Goal: Task Accomplishment & Management: Complete application form

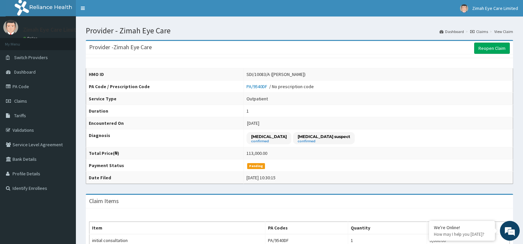
click at [41, 108] on link "Tariffs" at bounding box center [38, 115] width 76 height 15
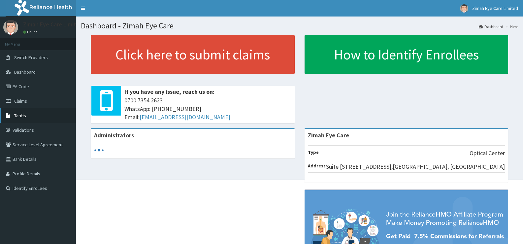
click at [19, 116] on span "Tariffs" at bounding box center [20, 115] width 12 height 6
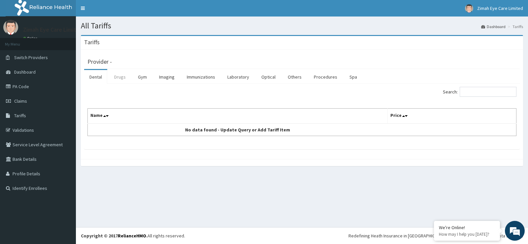
click at [115, 73] on link "Drugs" at bounding box center [120, 77] width 22 height 14
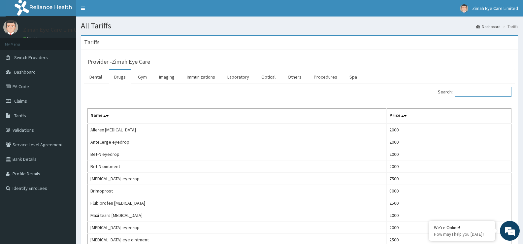
click at [470, 93] on input "Search:" at bounding box center [482, 92] width 57 height 10
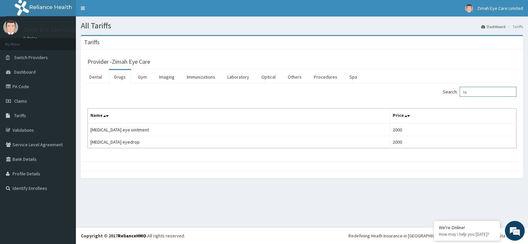
type input "t"
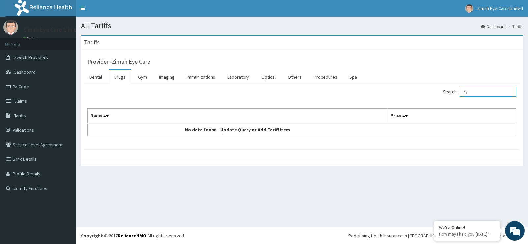
type input "h"
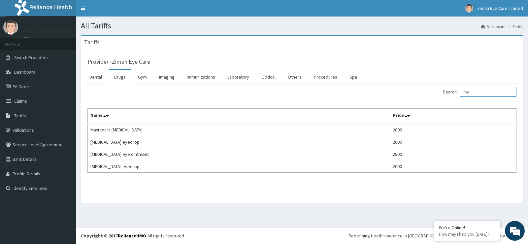
type input "m"
type input "o"
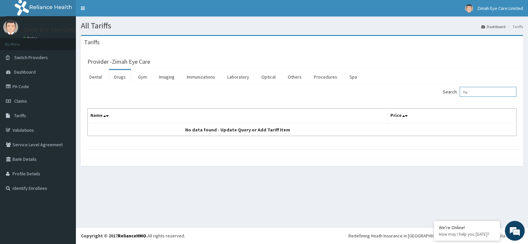
type input "h"
type input "m"
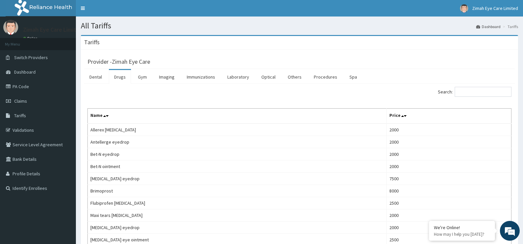
click at [105, 82] on link "Dental" at bounding box center [95, 77] width 23 height 14
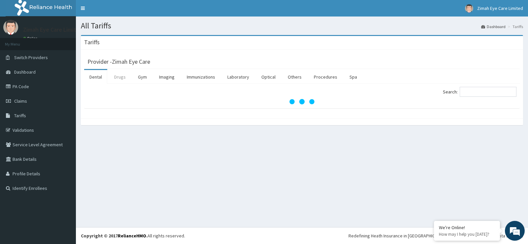
click at [118, 77] on link "Drugs" at bounding box center [120, 77] width 22 height 14
click at [500, 85] on div "Search:" at bounding box center [301, 95] width 435 height 25
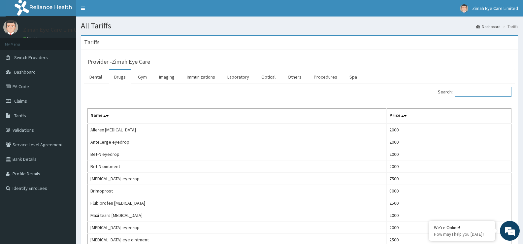
click at [500, 95] on input "Search:" at bounding box center [482, 92] width 57 height 10
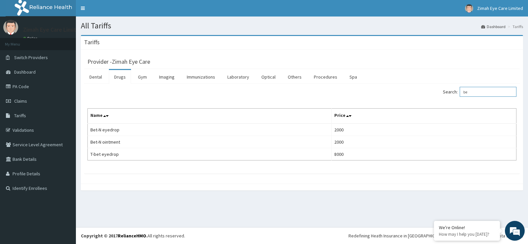
type input "b"
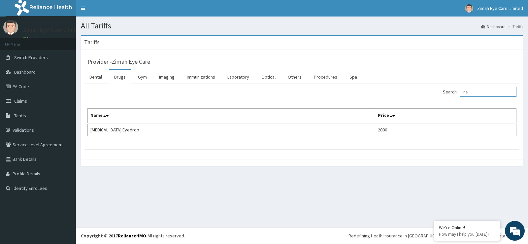
type input "n"
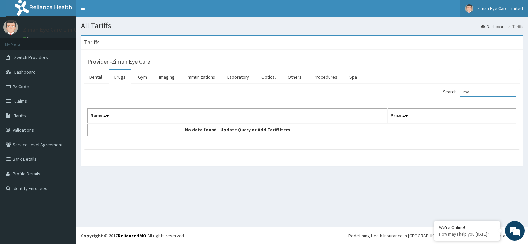
type input "m"
type input "t"
type input "c"
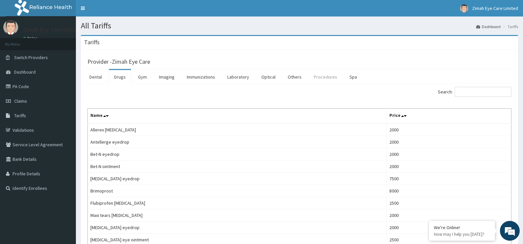
click at [327, 73] on link "Procedures" at bounding box center [325, 77] width 34 height 14
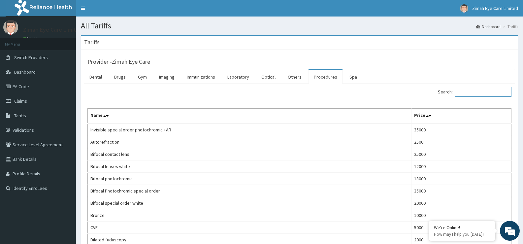
click at [492, 92] on input "Search:" at bounding box center [482, 92] width 57 height 10
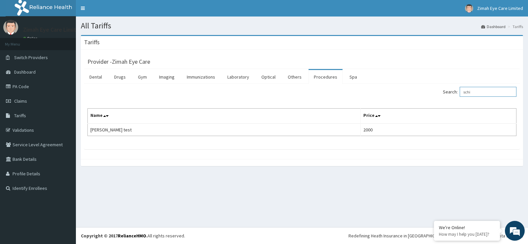
type input "schi"
click at [116, 180] on div "All Tariffs Dashboard Tariffs Tariffs Provider - Zimah Eye Care Dental Drugs Gy…" at bounding box center [302, 121] width 452 height 210
click at [53, 89] on link "PA Code" at bounding box center [38, 86] width 76 height 15
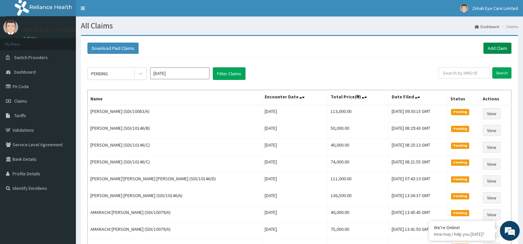
click at [494, 44] on link "Add Claim" at bounding box center [497, 48] width 28 height 11
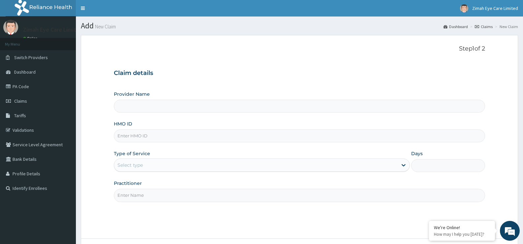
click at [253, 135] on input "HMO ID" at bounding box center [299, 135] width 371 height 13
type input "Zimah Eye Care"
type input "SDI/10083/A"
click at [177, 167] on div "Select type" at bounding box center [255, 165] width 283 height 11
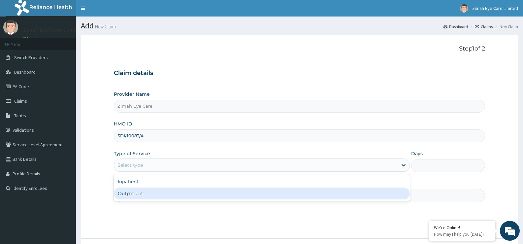
click at [179, 197] on div "Outpatient" at bounding box center [262, 193] width 296 height 12
type input "1"
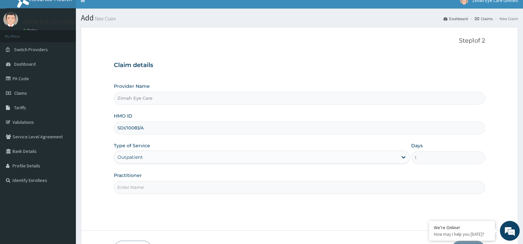
scroll to position [33, 0]
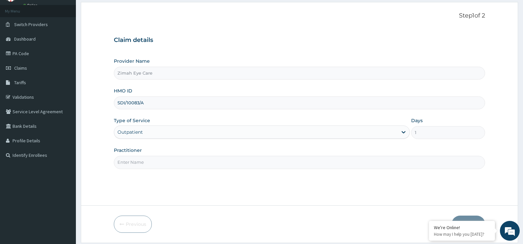
click at [248, 159] on input "Practitioner" at bounding box center [299, 162] width 371 height 13
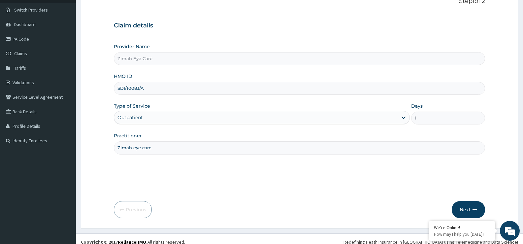
scroll to position [54, 0]
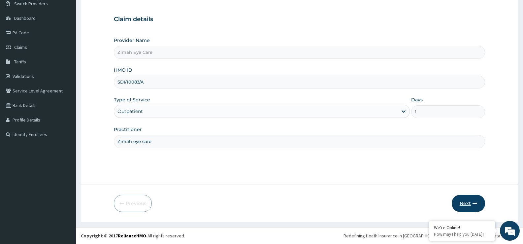
type input "Zimah eye care"
click at [475, 204] on icon "button" at bounding box center [474, 203] width 5 height 5
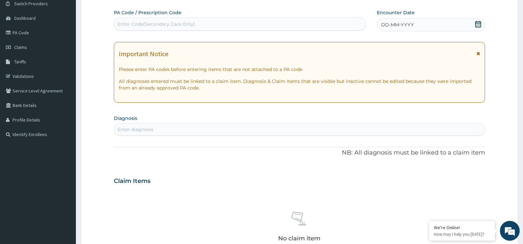
click at [154, 25] on div "Enter Code(Secondary Care Only)" at bounding box center [156, 24] width 78 height 7
paste input "PA/078FB6"
type input "PA/078FB6"
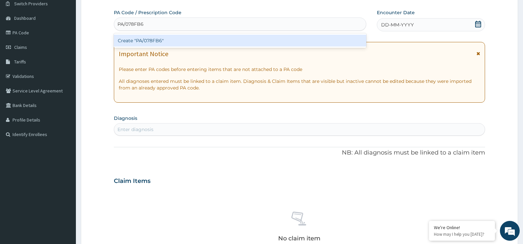
click at [160, 41] on div "Create "PA/078FB6"" at bounding box center [240, 41] width 252 height 12
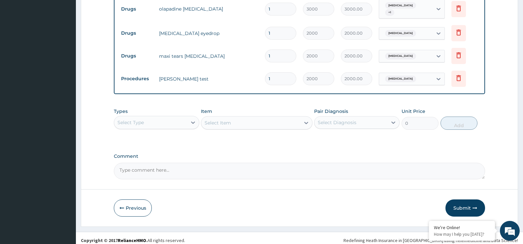
scroll to position [292, 0]
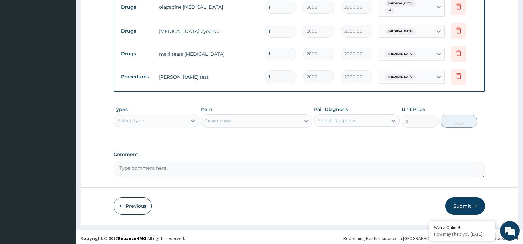
click at [461, 202] on button "Submit" at bounding box center [465, 205] width 40 height 17
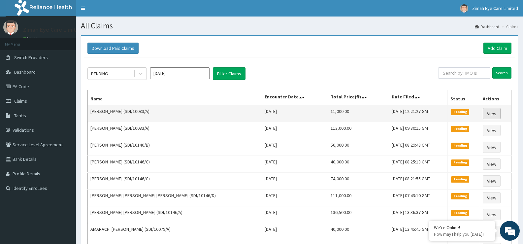
click at [491, 113] on link "View" at bounding box center [491, 113] width 18 height 11
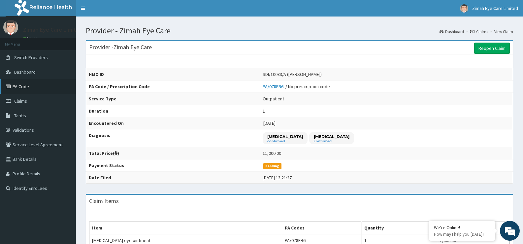
click at [27, 87] on link "PA Code" at bounding box center [38, 86] width 76 height 15
